Goal: Transaction & Acquisition: Purchase product/service

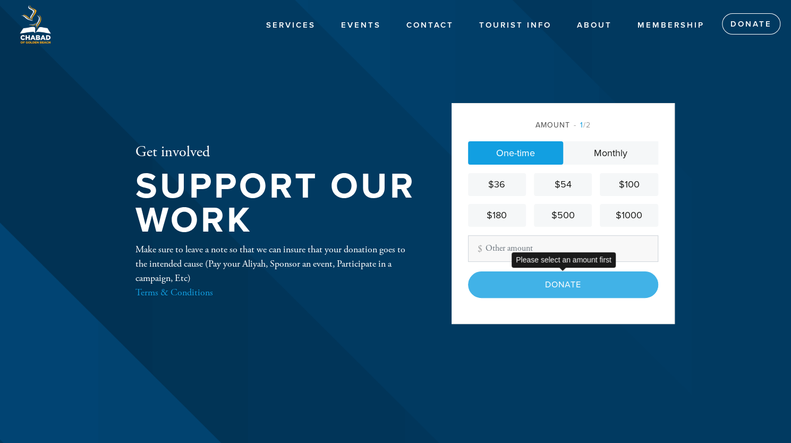
click at [545, 288] on div "Donate" at bounding box center [563, 285] width 190 height 27
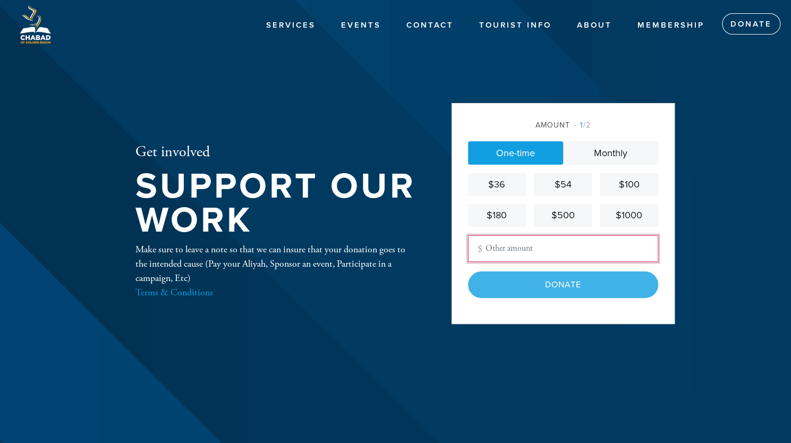
click at [541, 247] on input "Other Amount" at bounding box center [563, 248] width 190 height 27
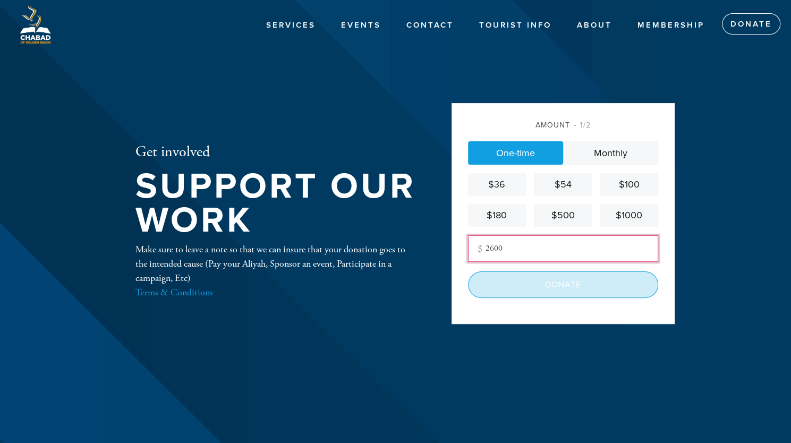
type input "2600"
click at [555, 287] on input "Donate" at bounding box center [563, 285] width 190 height 27
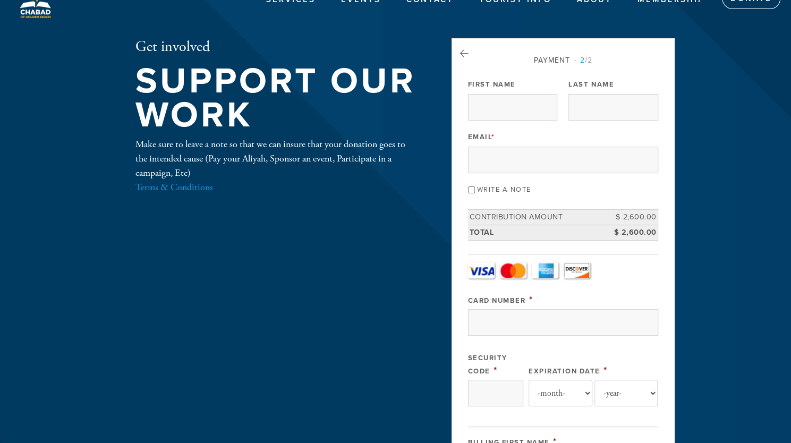
scroll to position [25, 0]
click at [464, 53] on icon at bounding box center [464, 54] width 9 height 10
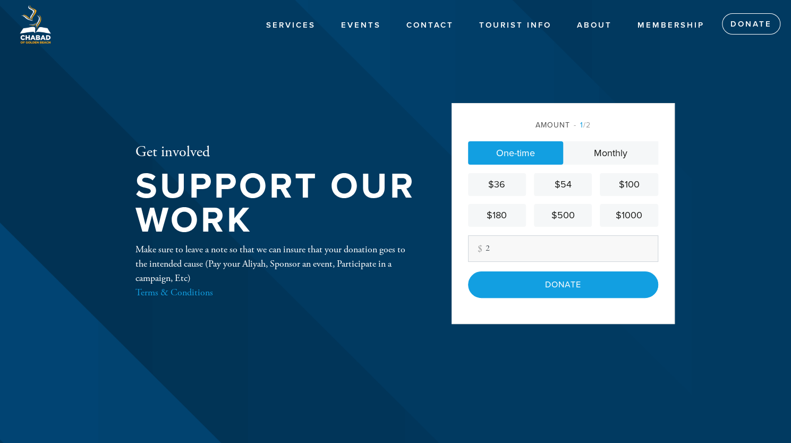
click at [557, 289] on input "Donate" at bounding box center [563, 285] width 190 height 27
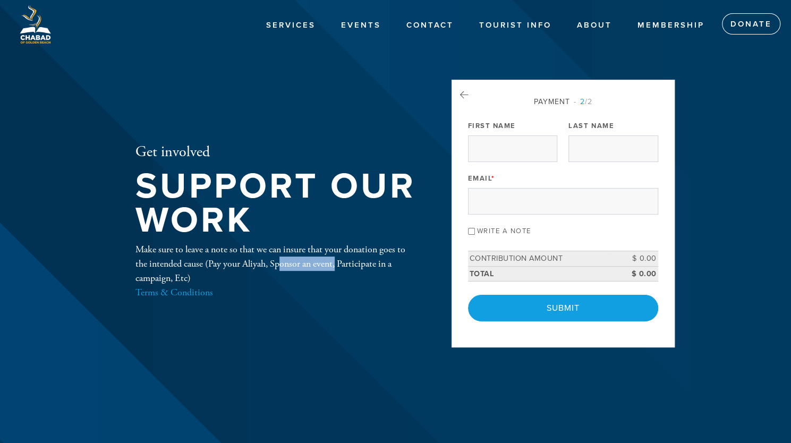
drag, startPoint x: 268, startPoint y: 265, endPoint x: 211, endPoint y: 263, distance: 56.9
click at [211, 263] on div "Make sure to leave a note so that we can insure that your donation goes to the …" at bounding box center [276, 270] width 282 height 57
copy div "Pay your Aliyah"
click at [748, 24] on link "Donate" at bounding box center [751, 23] width 58 height 21
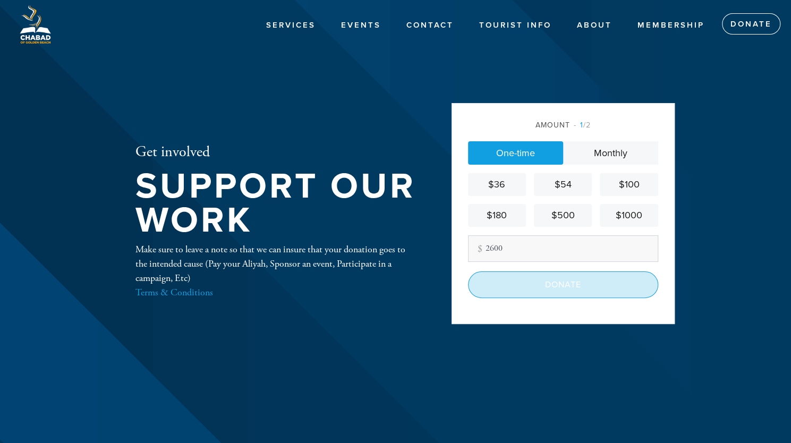
type input "2600"
click at [556, 286] on input "Donate" at bounding box center [563, 285] width 190 height 27
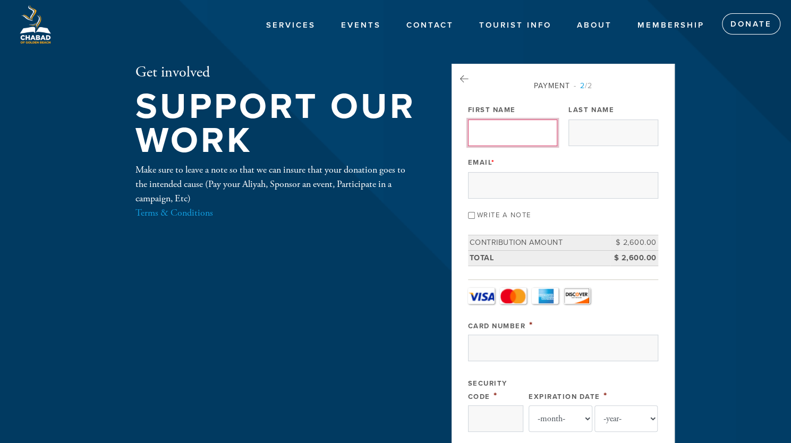
click at [516, 141] on input "First Name" at bounding box center [512, 133] width 89 height 27
type input "[PERSON_NAME]"
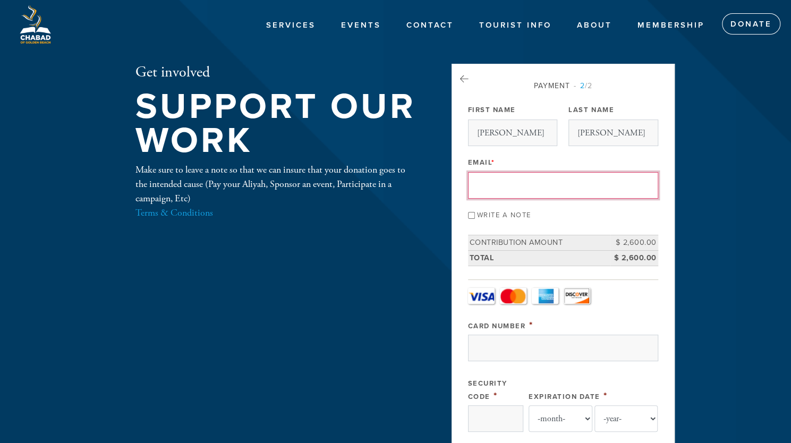
type input "[PERSON_NAME][EMAIL_ADDRESS][PERSON_NAME][DOMAIN_NAME]"
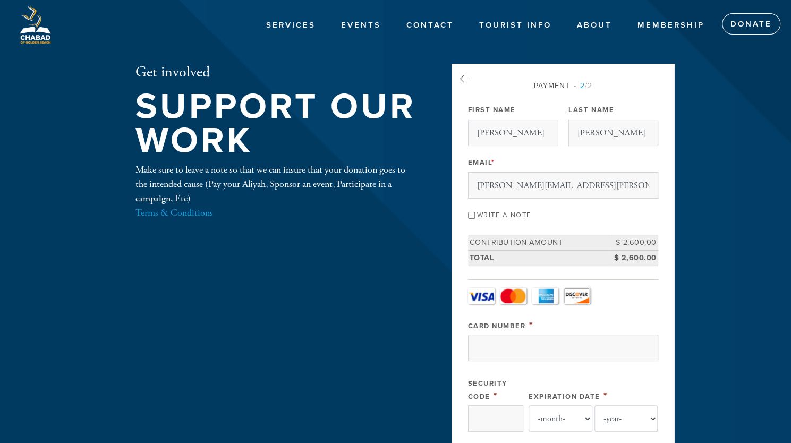
click at [472, 213] on input "Write a note" at bounding box center [471, 215] width 7 height 7
checkbox input "true"
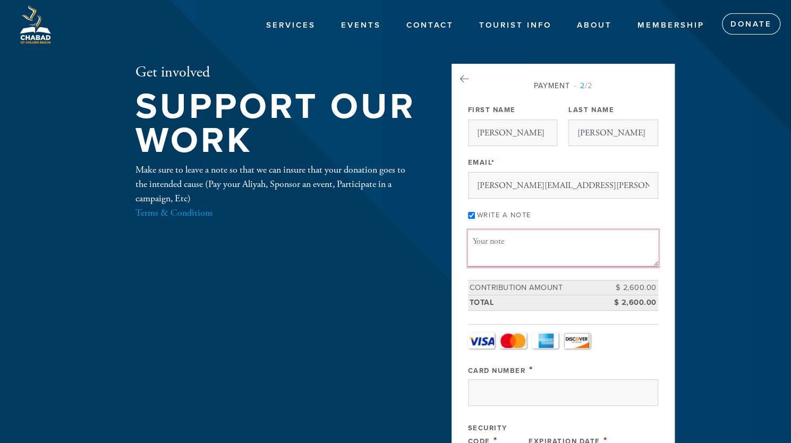
click at [481, 241] on textarea "Message or dedication" at bounding box center [563, 248] width 190 height 36
paste textarea "Pay your Aliyah"
click at [503, 242] on textarea "Pay your Aliyah" at bounding box center [563, 248] width 190 height 36
click at [527, 238] on textarea "Pay Aliyah" at bounding box center [563, 248] width 190 height 36
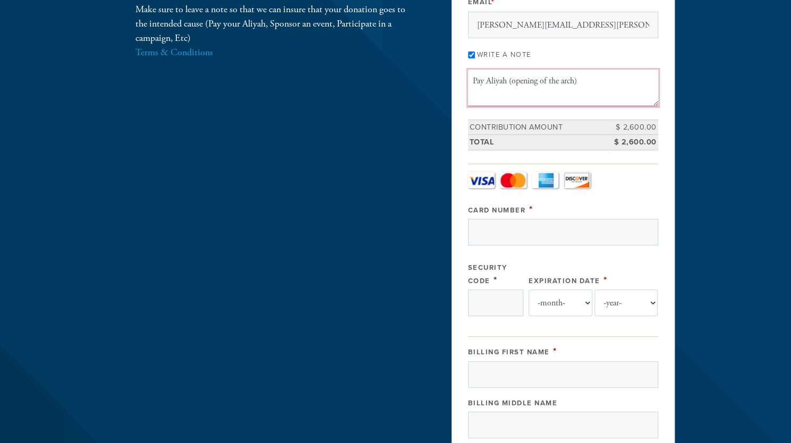
scroll to position [164, 0]
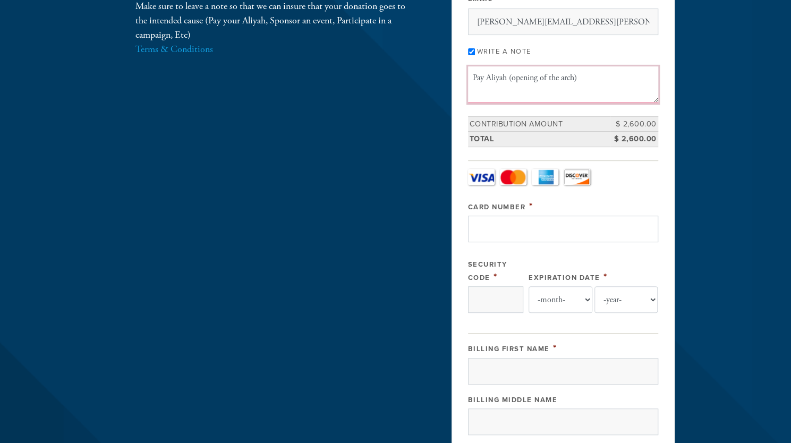
type textarea "Pay Aliyah (opening of the arch)"
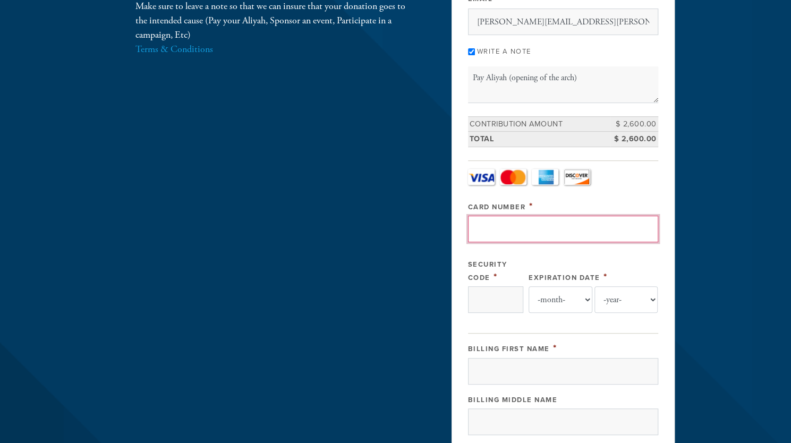
click at [528, 229] on input "Card Number" at bounding box center [563, 229] width 190 height 27
type input "[CREDIT_CARD_NUMBER]"
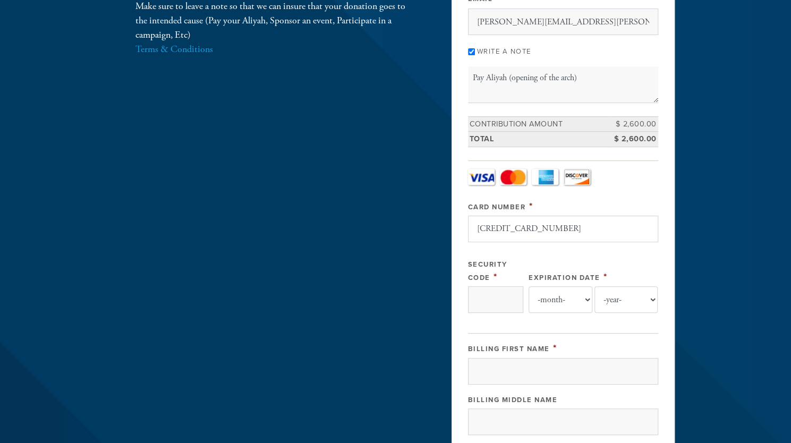
type input "461"
select select "12"
select select "2028"
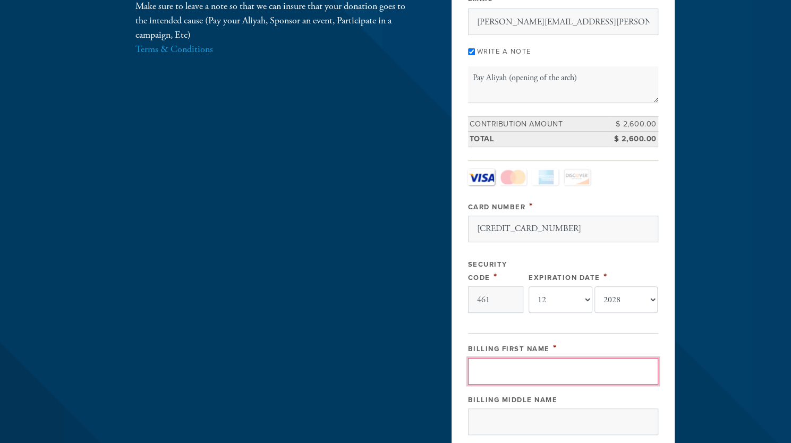
click at [556, 366] on input "Billing First Name" at bounding box center [563, 371] width 190 height 27
type input "[PERSON_NAME]"
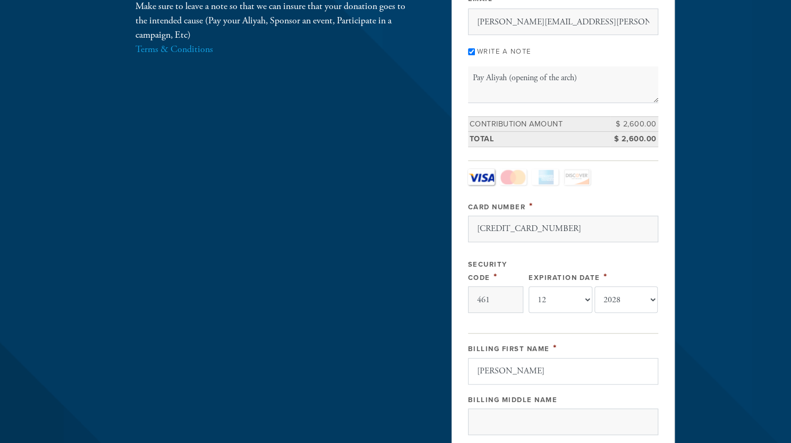
type input "[PERSON_NAME]"
type input "3935 194 Trail"
type input "[GEOGRAPHIC_DATA]"
type input "33160"
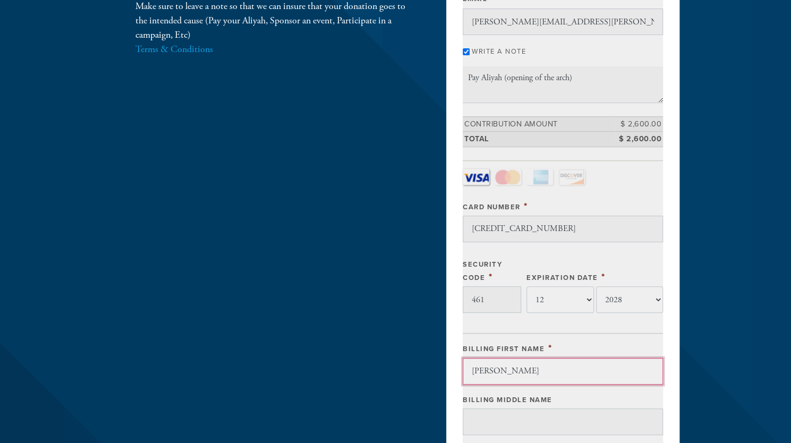
scroll to position [537, 0]
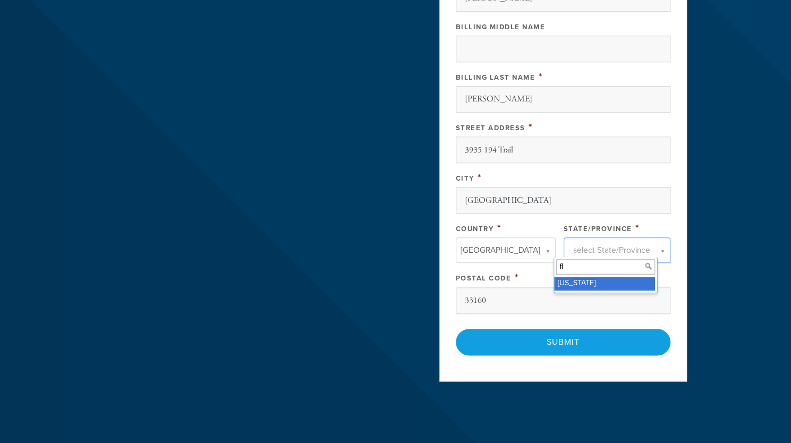
type input "fl"
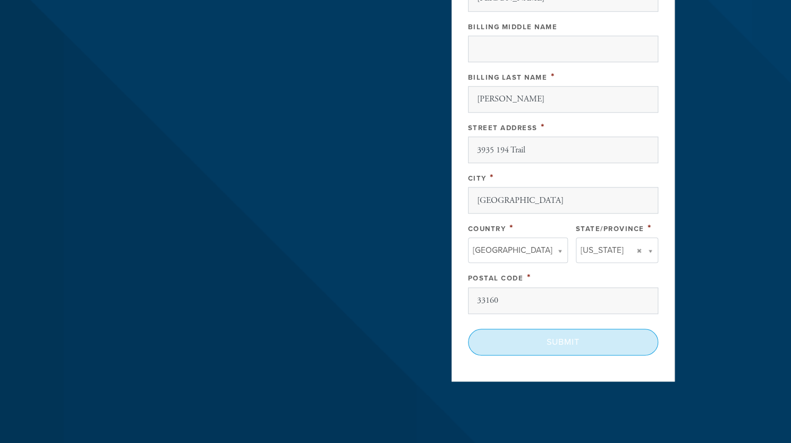
click at [556, 335] on input "Submit" at bounding box center [563, 342] width 190 height 27
